Goal: Information Seeking & Learning: Check status

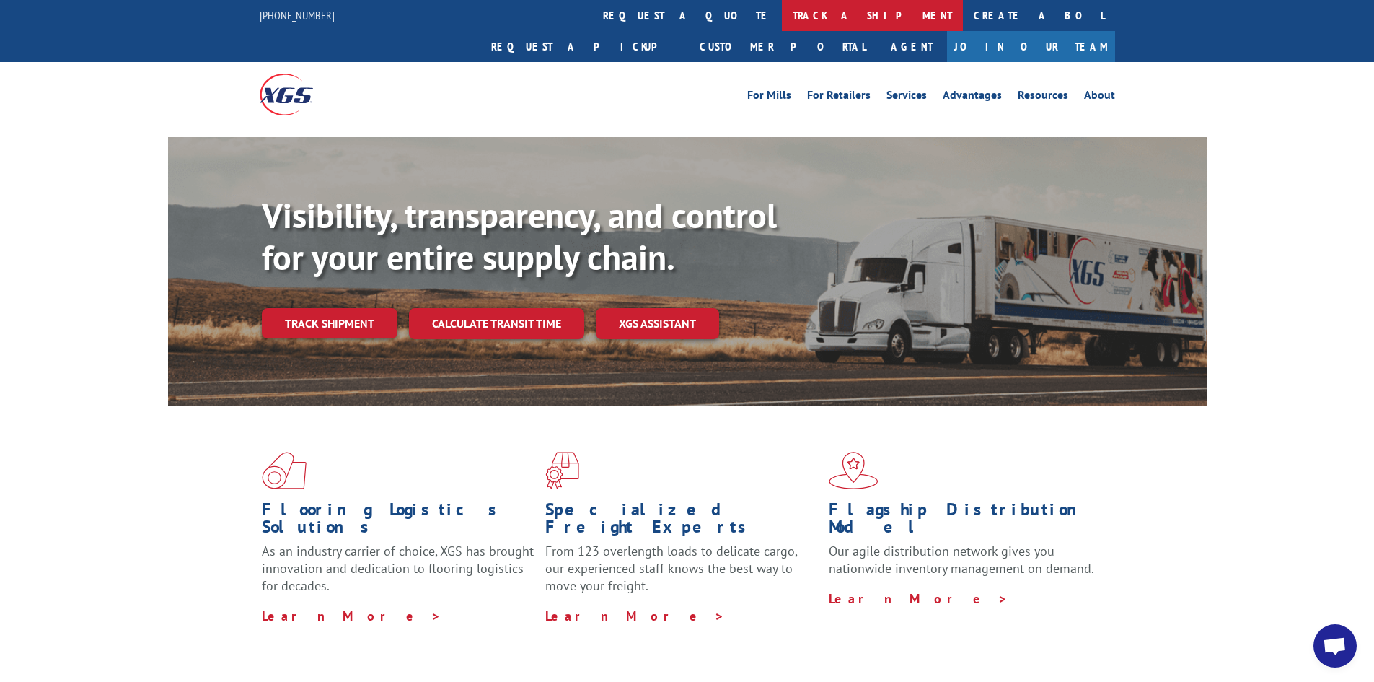
click at [782, 21] on link "track a shipment" at bounding box center [872, 15] width 181 height 31
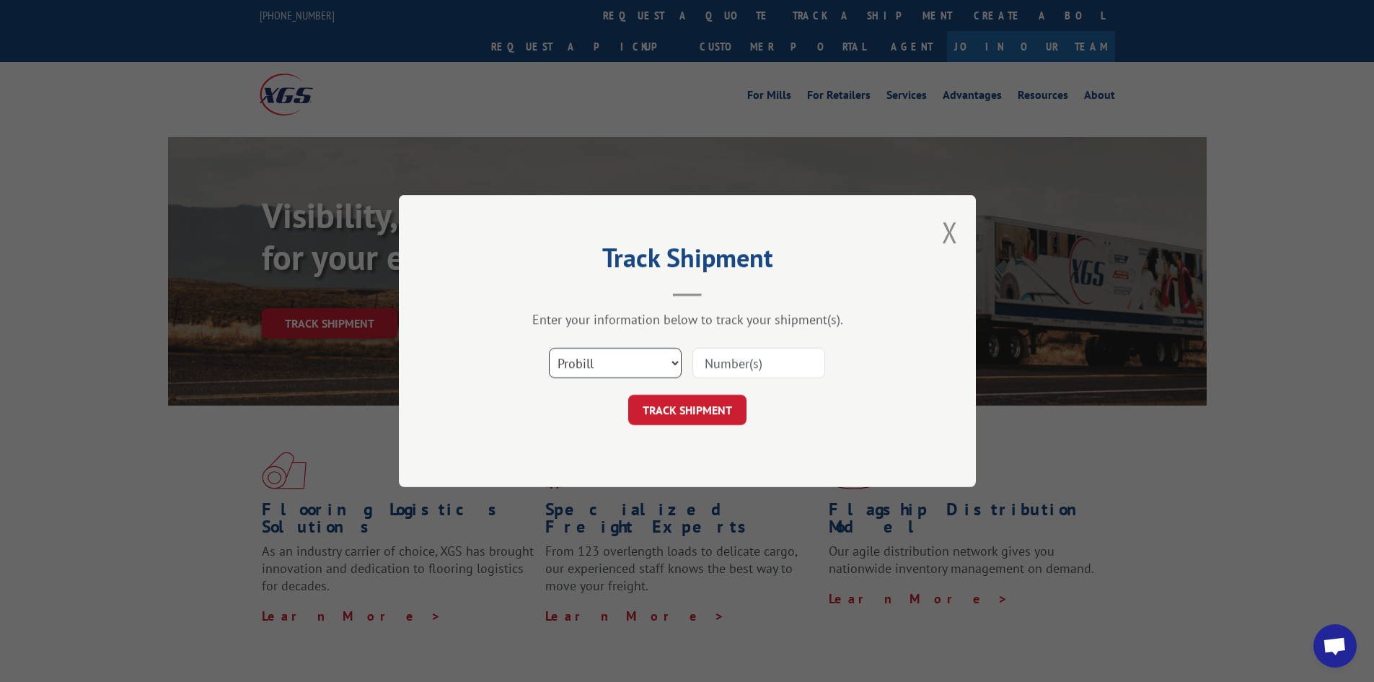
click at [609, 357] on select "Select category... Probill BOL PO" at bounding box center [615, 363] width 133 height 30
select select "po"
click at [549, 348] on select "Select category... Probill BOL PO" at bounding box center [615, 363] width 133 height 30
click at [763, 374] on input at bounding box center [759, 363] width 133 height 30
type input "fw000927"
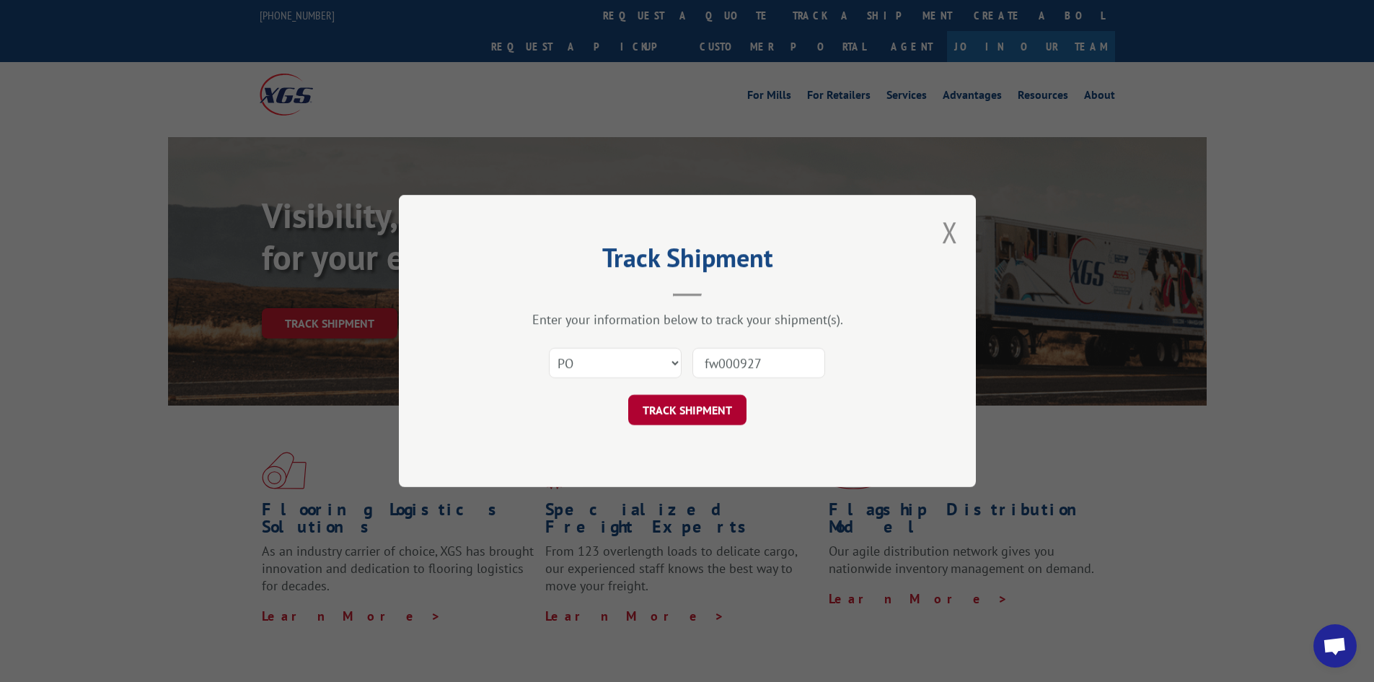
click at [696, 416] on button "TRACK SHIPMENT" at bounding box center [687, 410] width 118 height 30
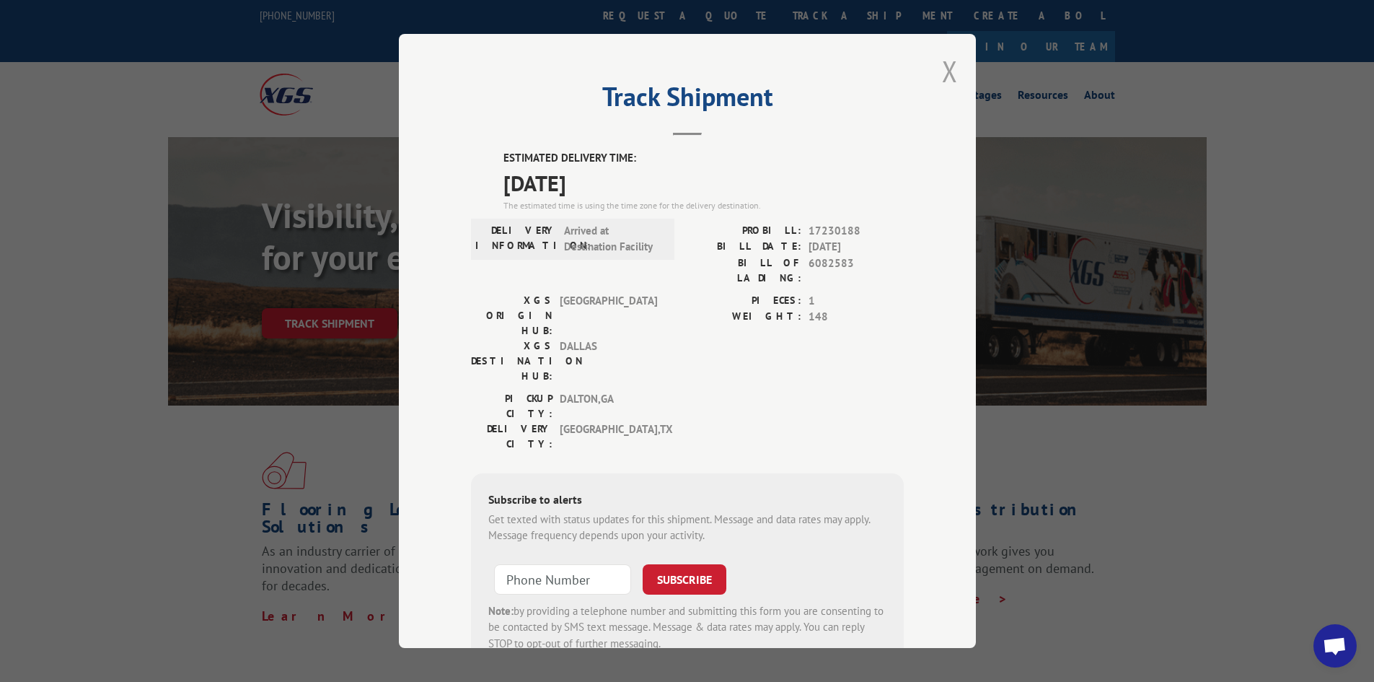
click at [948, 72] on button "Close modal" at bounding box center [950, 71] width 16 height 38
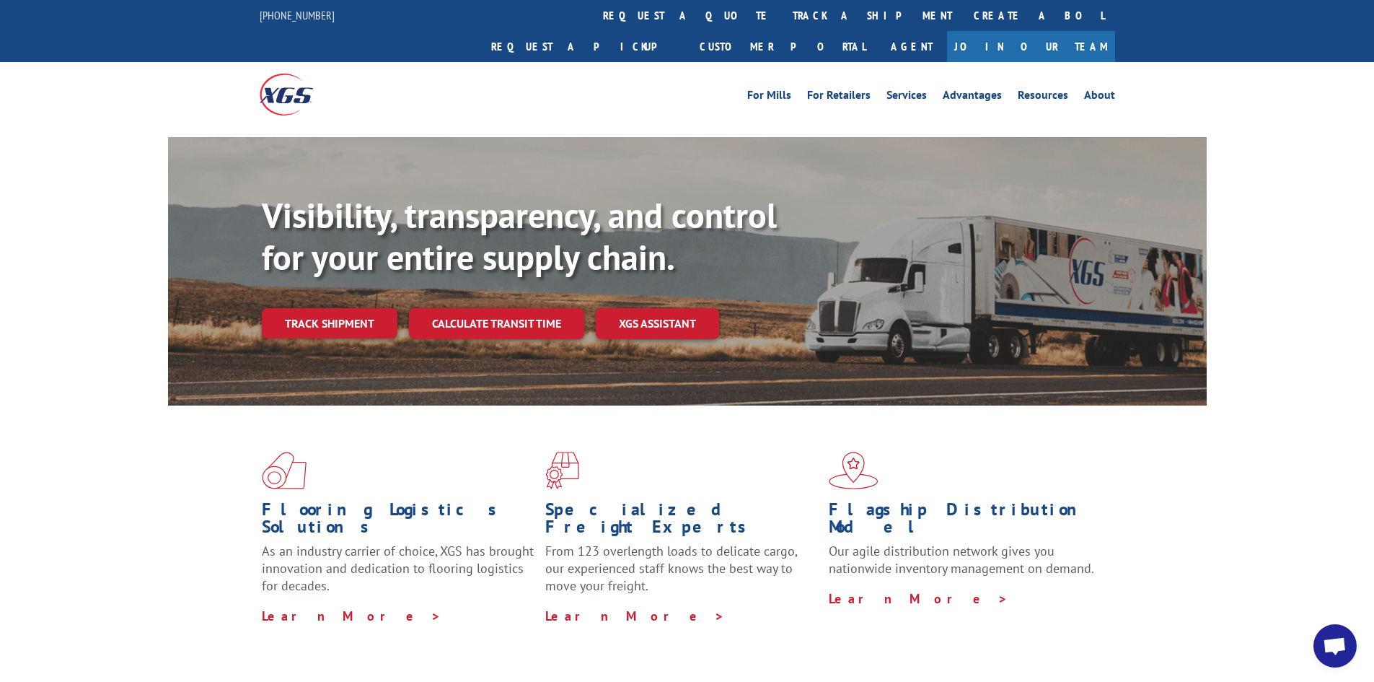
drag, startPoint x: 479, startPoint y: 175, endPoint x: 479, endPoint y: 166, distance: 8.7
drag, startPoint x: 479, startPoint y: 166, endPoint x: 583, endPoint y: 82, distance: 133.4
click at [583, 82] on div "For Mills For Retailers Services Advantages Resources About For Mills For Retai…" at bounding box center [688, 94] width 856 height 64
click at [782, 25] on link "track a shipment" at bounding box center [872, 15] width 181 height 31
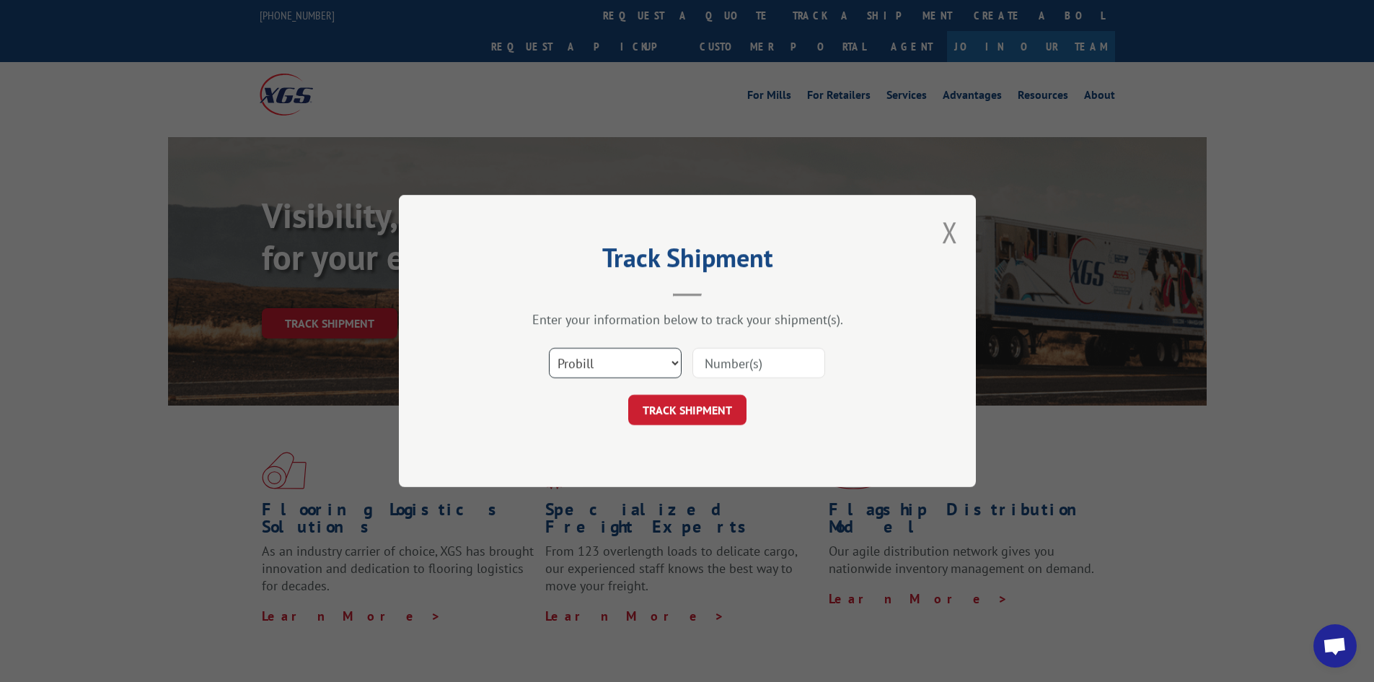
click at [628, 352] on select "Select category... Probill BOL PO" at bounding box center [615, 363] width 133 height 30
select select "po"
click at [549, 348] on select "Select category... Probill BOL PO" at bounding box center [615, 363] width 133 height 30
click at [721, 359] on input at bounding box center [759, 363] width 133 height 30
type input "fw000927"
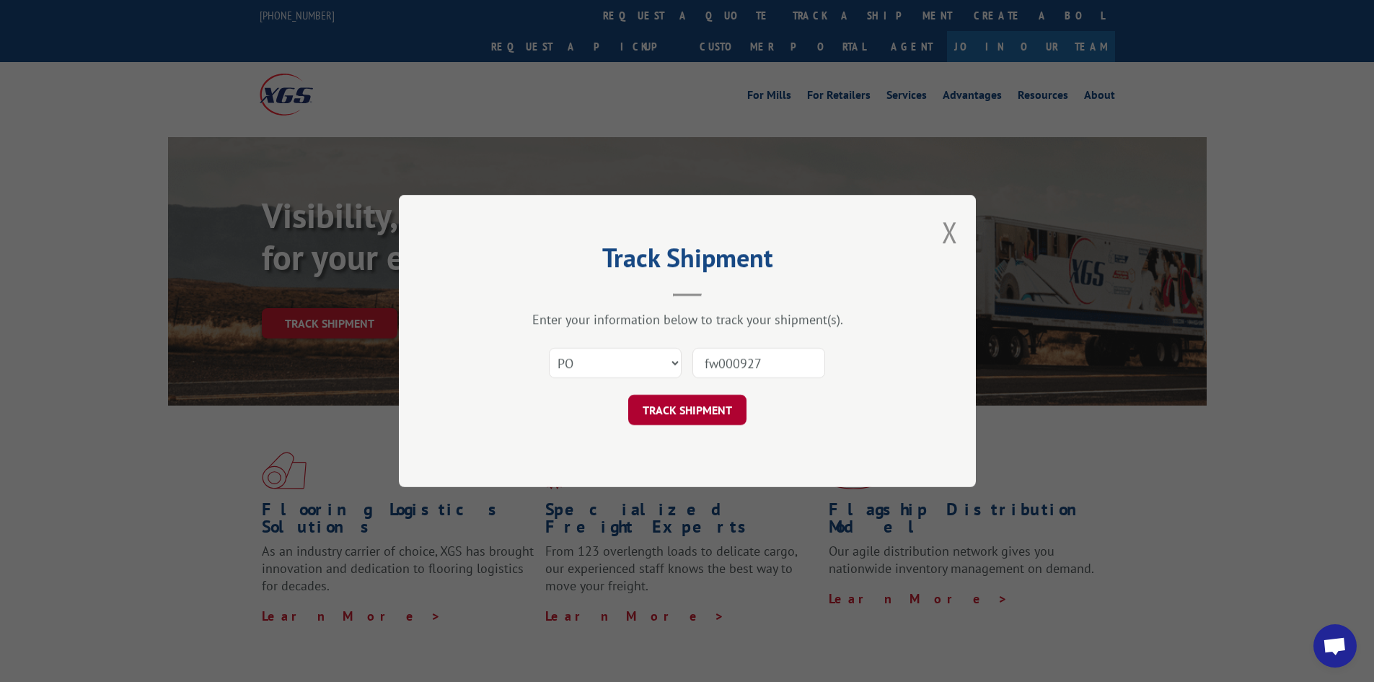
click at [688, 408] on button "TRACK SHIPMENT" at bounding box center [687, 410] width 118 height 30
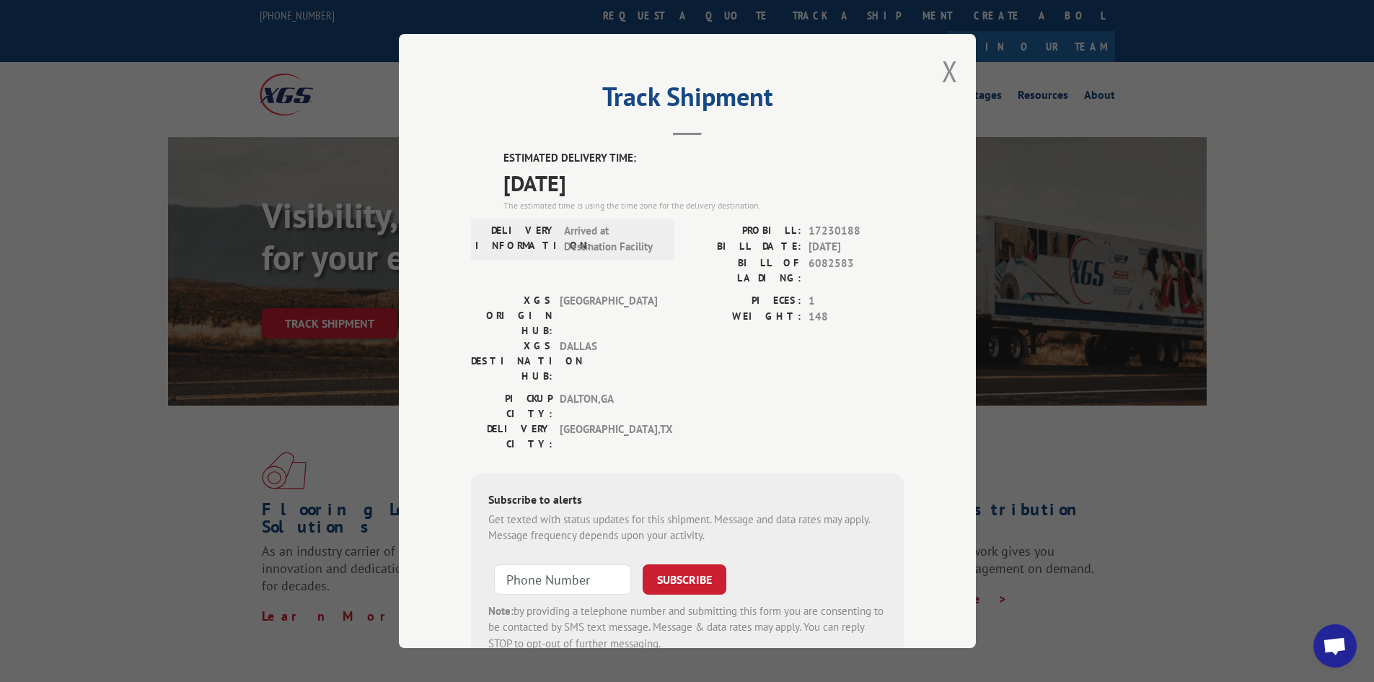
click at [765, 51] on div "Track Shipment ESTIMATED DELIVERY TIME: [DATE] The estimated time is using the …" at bounding box center [687, 341] width 577 height 614
